Goal: Transaction & Acquisition: Purchase product/service

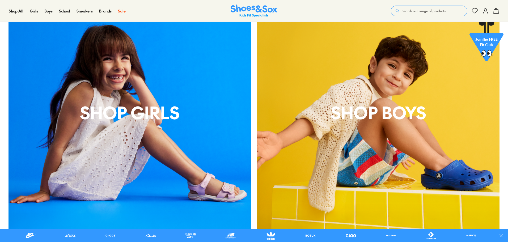
scroll to position [266, 0]
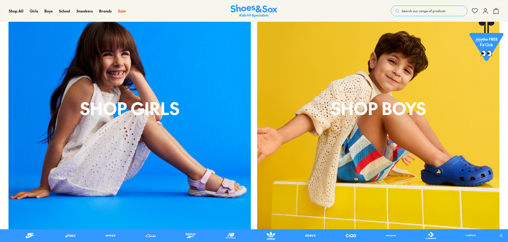
click at [165, 160] on div "Shop Girls" at bounding box center [130, 108] width 242 height 242
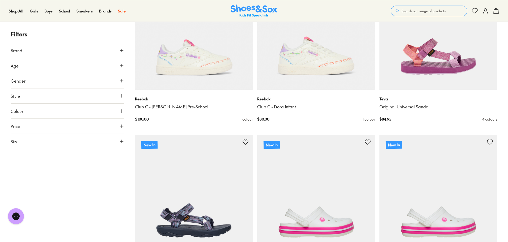
scroll to position [133, 0]
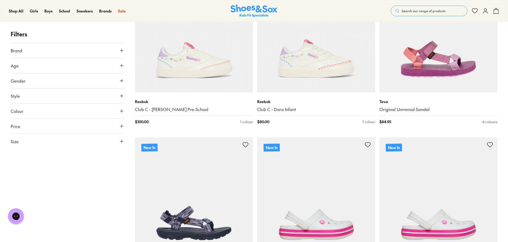
click at [439, 67] on img at bounding box center [438, 33] width 118 height 118
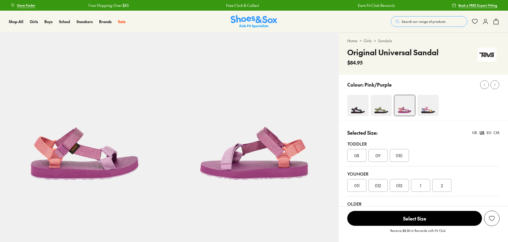
select select "*"
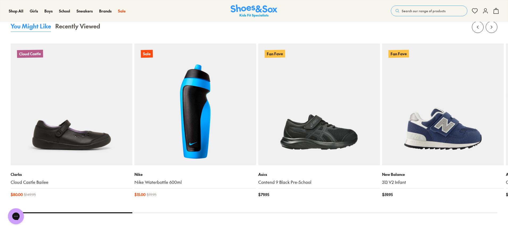
scroll to position [638, 0]
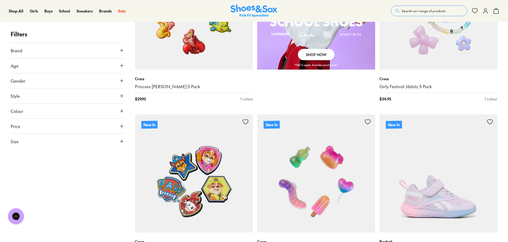
scroll to position [401, 0]
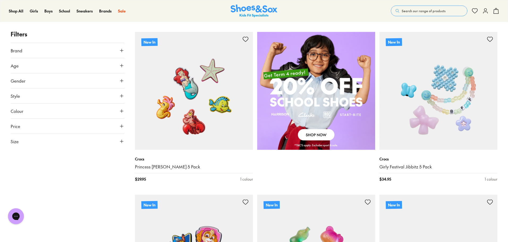
click at [207, 114] on img at bounding box center [194, 91] width 118 height 118
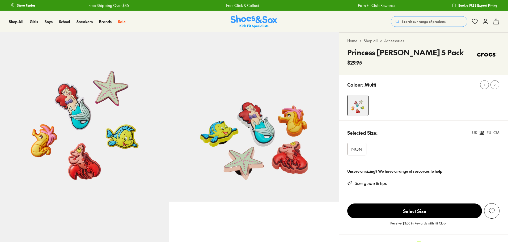
select select "*"
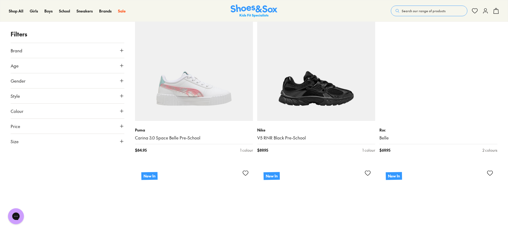
scroll to position [1603, 0]
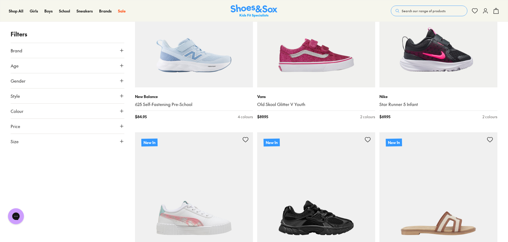
click at [49, 50] on button "Brand" at bounding box center [68, 50] width 114 height 15
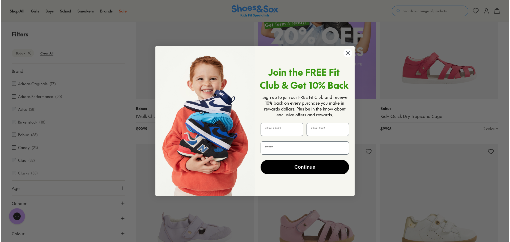
scroll to position [453, 0]
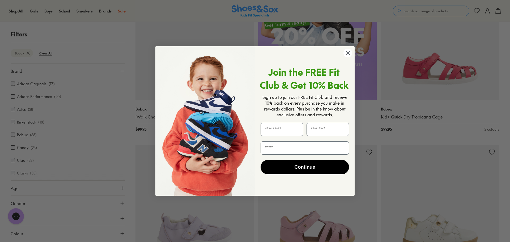
click at [349, 53] on circle "Close dialog" at bounding box center [348, 53] width 9 height 9
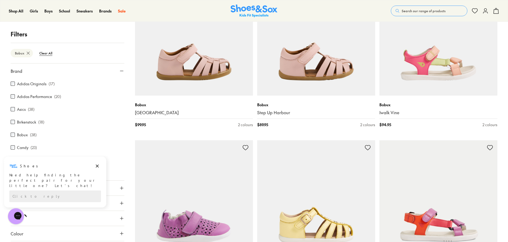
scroll to position [1196, 0]
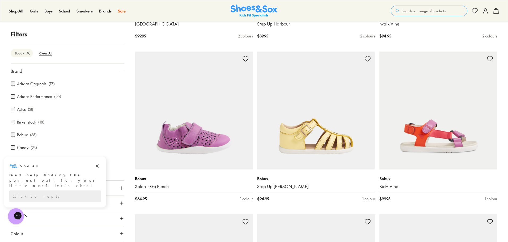
click at [435, 134] on img at bounding box center [438, 111] width 118 height 118
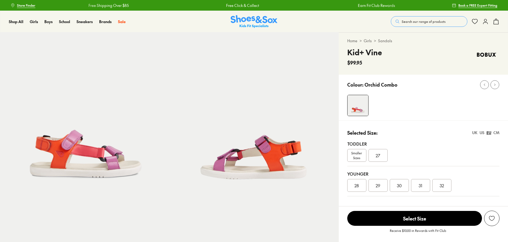
select select "*"
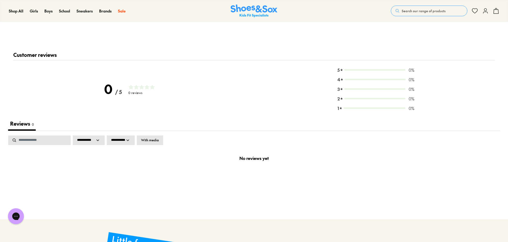
scroll to position [1089, 0]
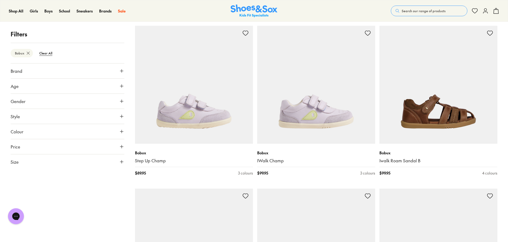
scroll to position [1857, 0]
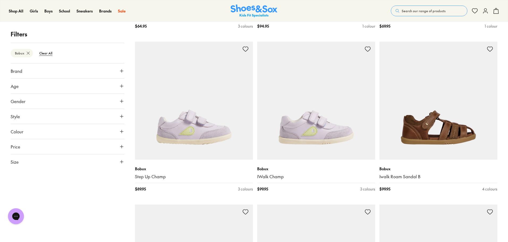
click at [27, 67] on button "Brand" at bounding box center [68, 70] width 114 height 15
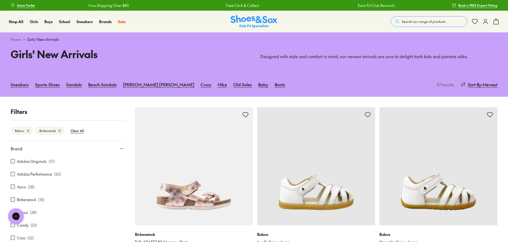
click at [28, 131] on use at bounding box center [28, 130] width 3 height 3
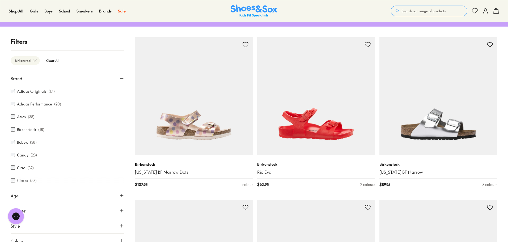
click at [199, 133] on img at bounding box center [194, 96] width 118 height 118
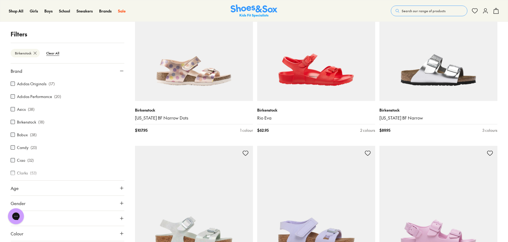
scroll to position [230, 0]
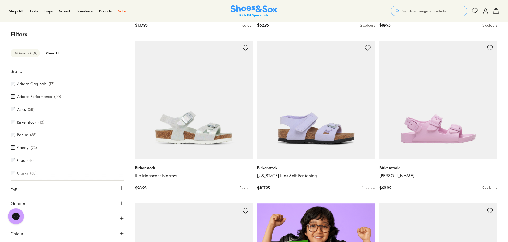
click at [207, 116] on img at bounding box center [194, 100] width 118 height 118
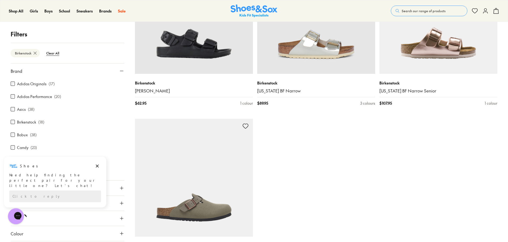
scroll to position [920, 0]
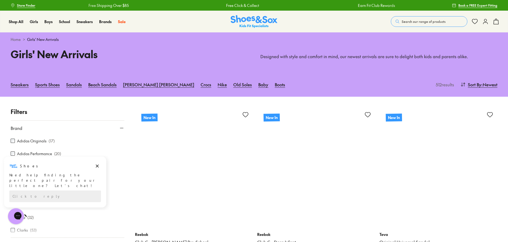
scroll to position [80, 0]
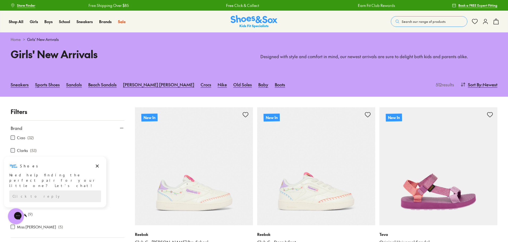
drag, startPoint x: 98, startPoint y: 163, endPoint x: 96, endPoint y: 328, distance: 164.5
click at [98, 163] on icon "Dismiss campaign" at bounding box center [97, 166] width 5 height 6
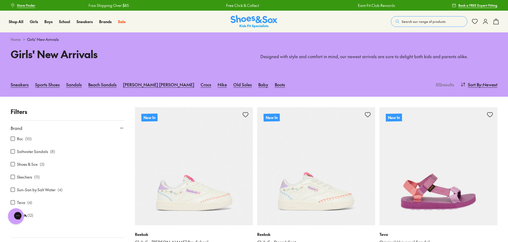
scroll to position [9, 0]
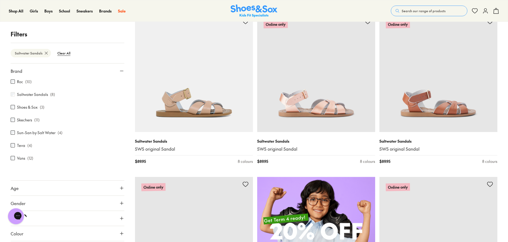
scroll to position [230, 0]
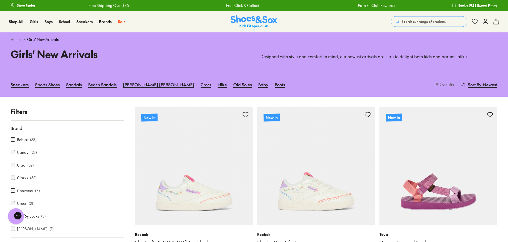
scroll to position [45, 0]
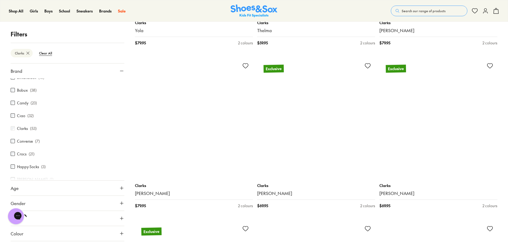
scroll to position [1425, 0]
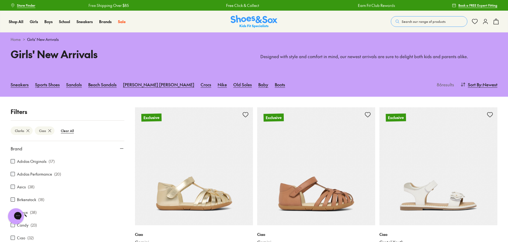
click at [27, 130] on use at bounding box center [28, 130] width 3 height 3
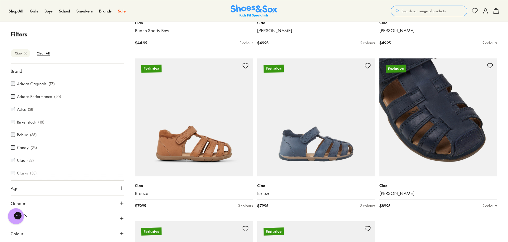
scroll to position [1700, 0]
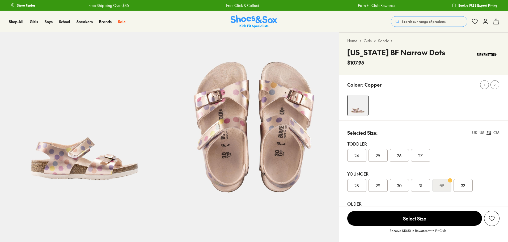
select select "*"
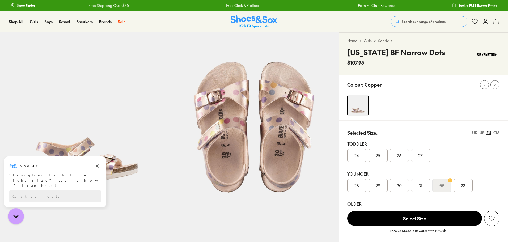
click at [95, 166] on icon "Dismiss campaign" at bounding box center [97, 166] width 5 height 6
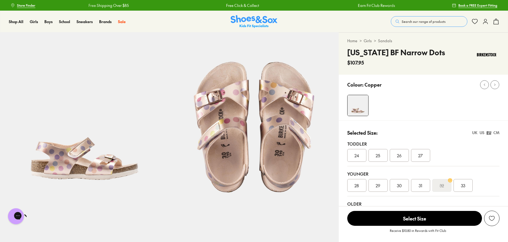
scroll to position [53, 0]
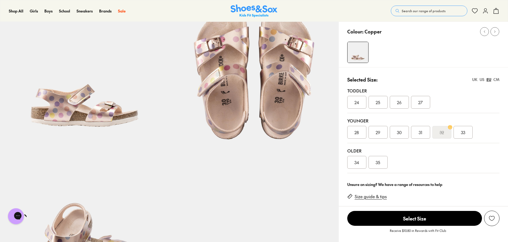
click at [422, 133] on span "31" at bounding box center [420, 132] width 3 height 6
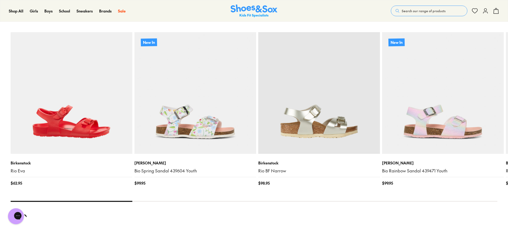
scroll to position [664, 0]
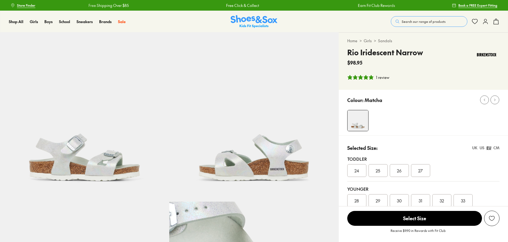
select select "*"
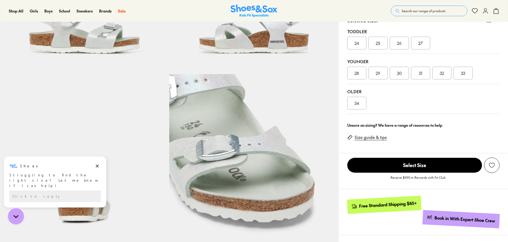
scroll to position [133, 0]
